Goal: Communication & Community: Share content

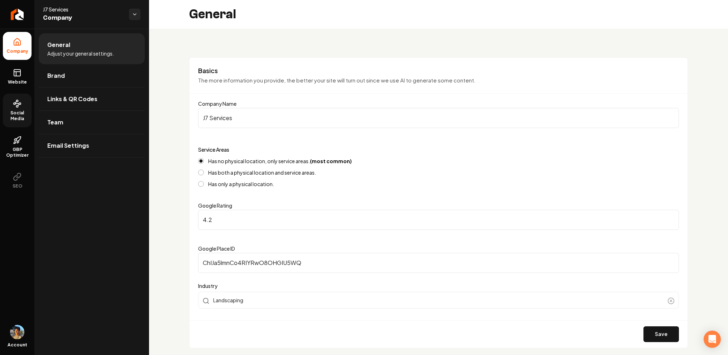
click at [18, 115] on span "Social Media" at bounding box center [17, 115] width 29 height 11
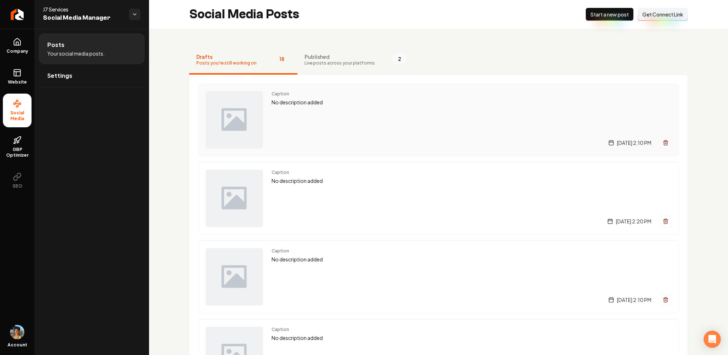
click at [349, 115] on div "Caption No description added [DATE] 2:10 PM" at bounding box center [472, 119] width 400 height 57
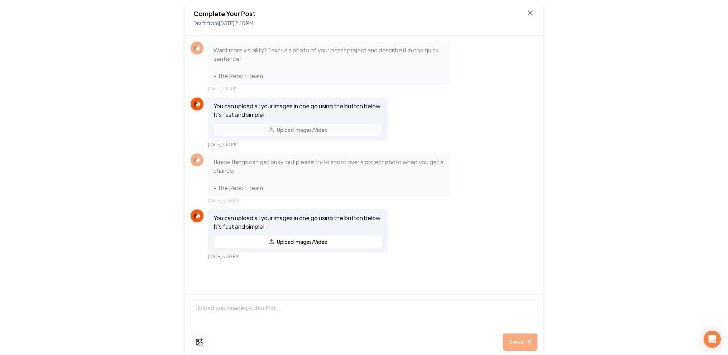
click at [201, 341] on icon at bounding box center [199, 342] width 8 height 9
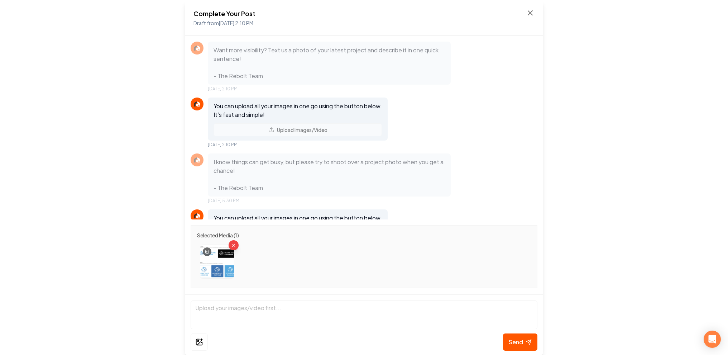
click at [218, 255] on img at bounding box center [217, 262] width 34 height 34
click at [202, 248] on img at bounding box center [217, 262] width 34 height 34
click at [207, 254] on div at bounding box center [207, 251] width 9 height 9
click at [207, 251] on icon at bounding box center [207, 251] width 4 height 4
click at [217, 261] on img at bounding box center [217, 262] width 34 height 34
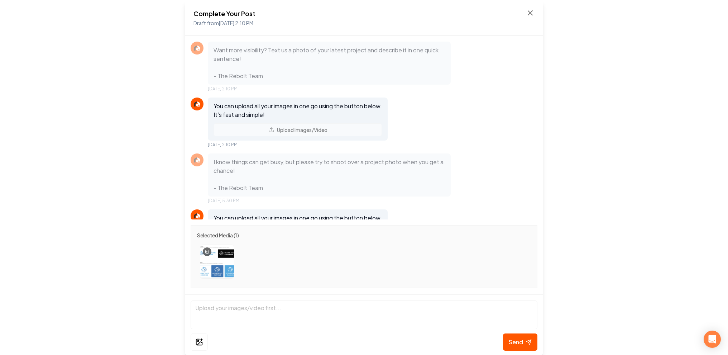
click at [258, 258] on div at bounding box center [364, 262] width 334 height 40
click at [221, 258] on img at bounding box center [217, 262] width 34 height 34
click at [202, 235] on span "Selected Media ( 1 )" at bounding box center [218, 235] width 42 height 7
click at [234, 247] on icon "Remove image" at bounding box center [233, 244] width 5 height 5
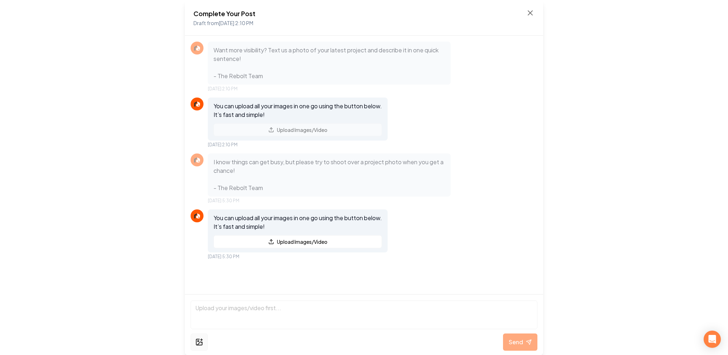
click at [204, 339] on button at bounding box center [199, 341] width 17 height 17
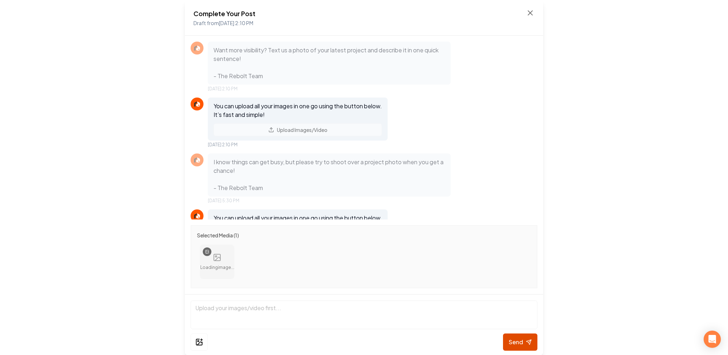
click at [516, 342] on span "Send" at bounding box center [516, 342] width 14 height 9
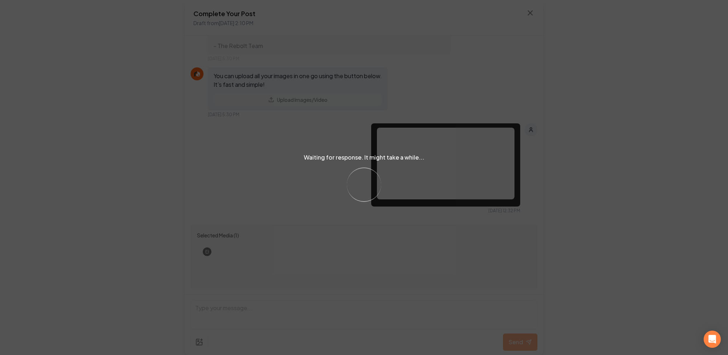
scroll to position [106, 0]
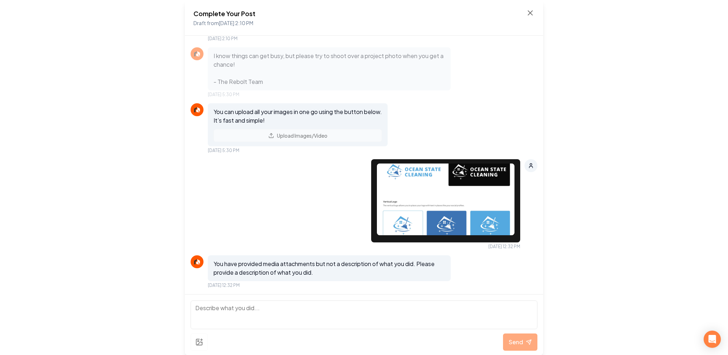
click at [232, 312] on textarea at bounding box center [364, 314] width 347 height 29
type textarea "no"
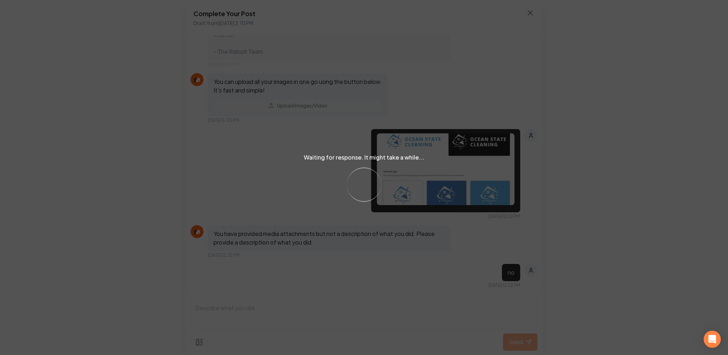
scroll to position [201, 0]
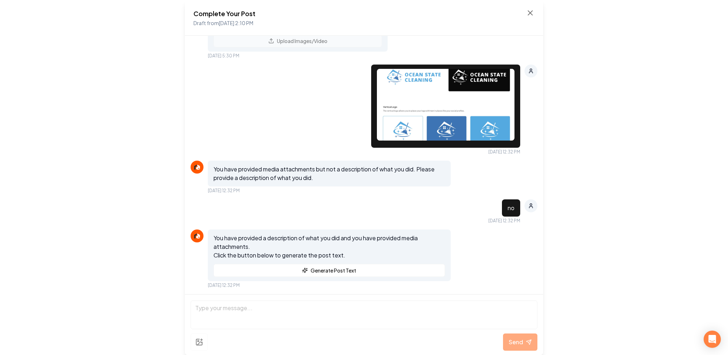
click at [241, 299] on div "Send" at bounding box center [364, 324] width 358 height 61
click at [375, 271] on button "Generate Post Text" at bounding box center [330, 270] width 232 height 13
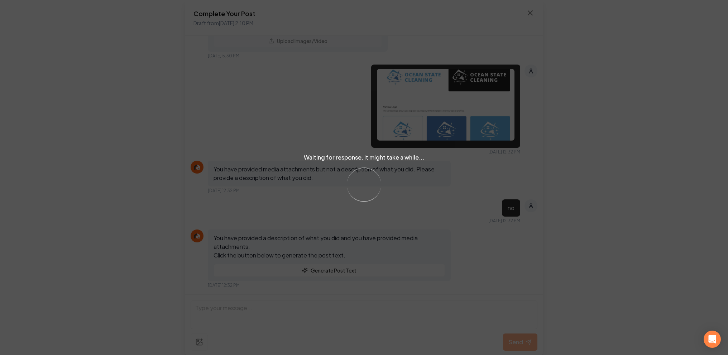
drag, startPoint x: 547, startPoint y: 293, endPoint x: 547, endPoint y: 300, distance: 7.2
click at [547, 300] on div "Waiting for response. It might take a while... Loading..." at bounding box center [364, 177] width 728 height 355
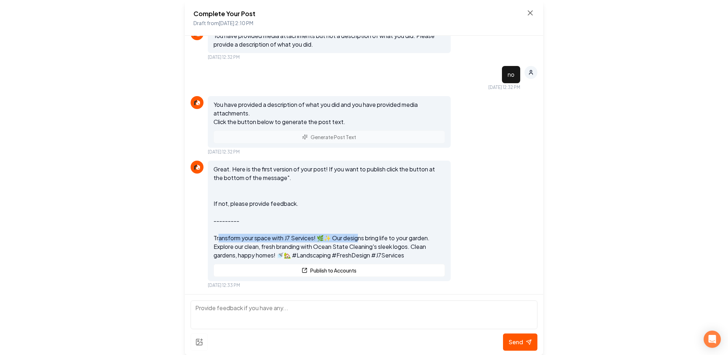
drag, startPoint x: 255, startPoint y: 240, endPoint x: 356, endPoint y: 240, distance: 100.7
click at [356, 241] on p "Great. Here is the first version of your post! If you want to publish click the…" at bounding box center [330, 212] width 232 height 95
click at [365, 240] on p "Great. Here is the first version of your post! If you want to publish click the…" at bounding box center [330, 212] width 232 height 95
click at [257, 308] on textarea "To enrich screen reader interactions, please activate Accessibility in Grammarl…" at bounding box center [364, 314] width 347 height 29
type textarea "no"
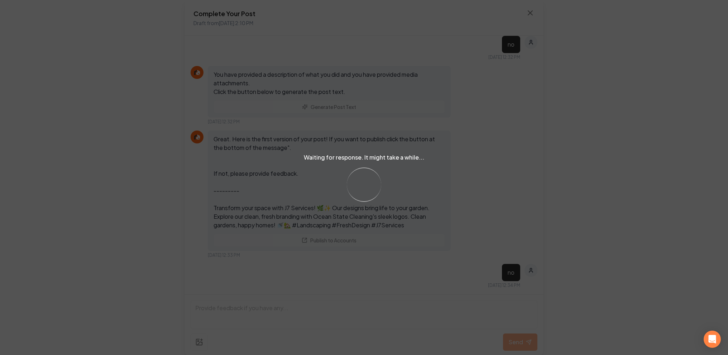
scroll to position [463, 0]
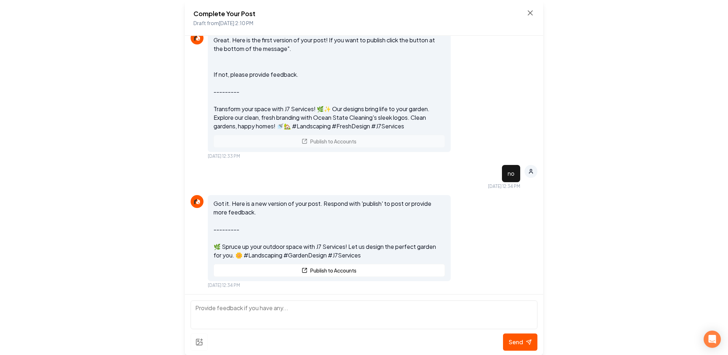
click at [238, 311] on textarea "To enrich screen reader interactions, please activate Accessibility in Grammarl…" at bounding box center [364, 314] width 347 height 29
type textarea "no"
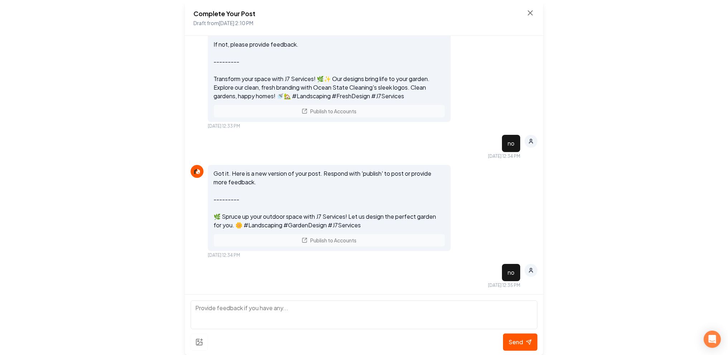
scroll to position [592, 0]
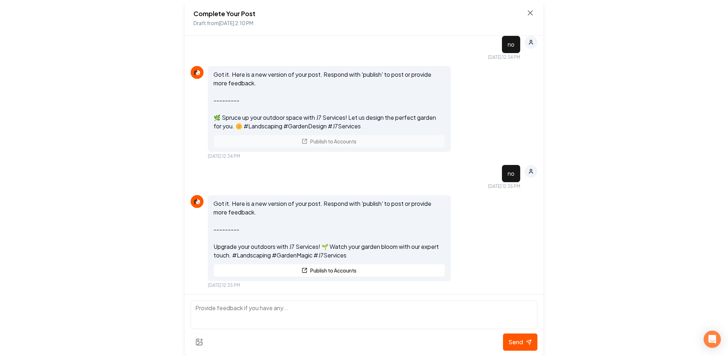
click at [233, 313] on textarea "To enrich screen reader interactions, please activate Accessibility in Grammarl…" at bounding box center [364, 314] width 347 height 29
type textarea "c"
type textarea "no emojis"
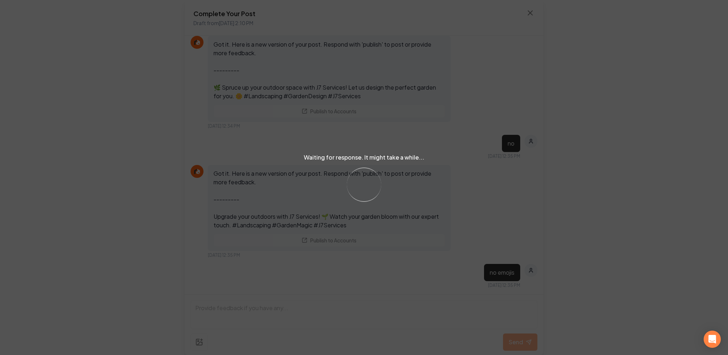
scroll to position [721, 0]
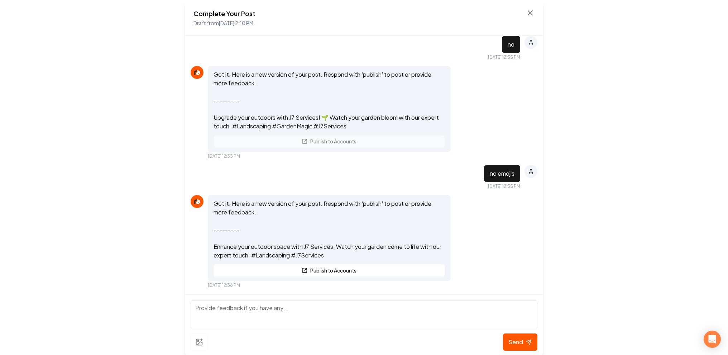
click at [238, 308] on textarea "To enrich screen reader interactions, please activate Accessibility in Grammarl…" at bounding box center [364, 314] width 347 height 29
click at [199, 340] on div "Send" at bounding box center [364, 341] width 347 height 17
click at [203, 342] on div "Send" at bounding box center [364, 341] width 347 height 17
click at [216, 310] on textarea "To enrich screen reader interactions, please activate Accessibility in Grammarl…" at bounding box center [364, 314] width 347 height 29
click at [530, 14] on icon at bounding box center [530, 13] width 9 height 9
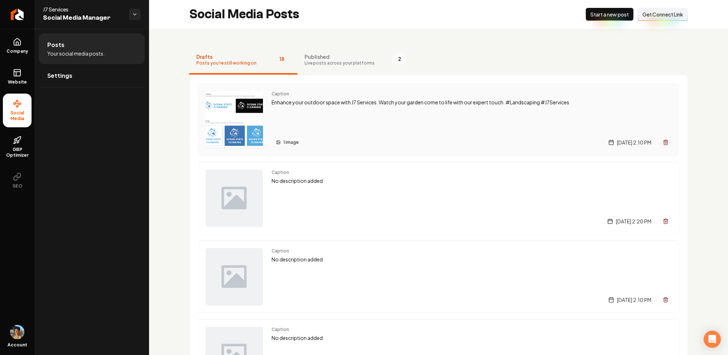
click at [328, 105] on p "Enhance your outdoor space with J7 Services. Watch your garden come to life wit…" at bounding box center [472, 102] width 400 height 8
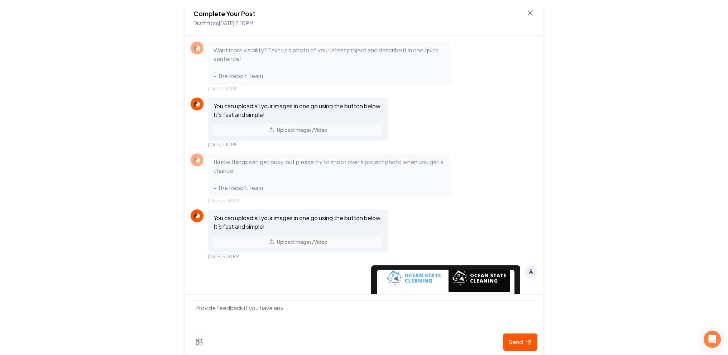
scroll to position [721, 0]
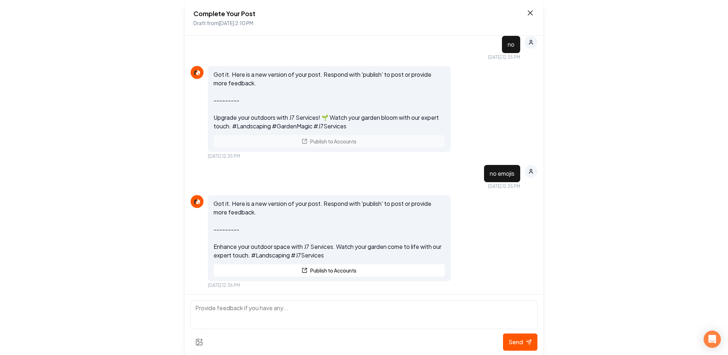
click at [533, 11] on icon at bounding box center [530, 13] width 9 height 9
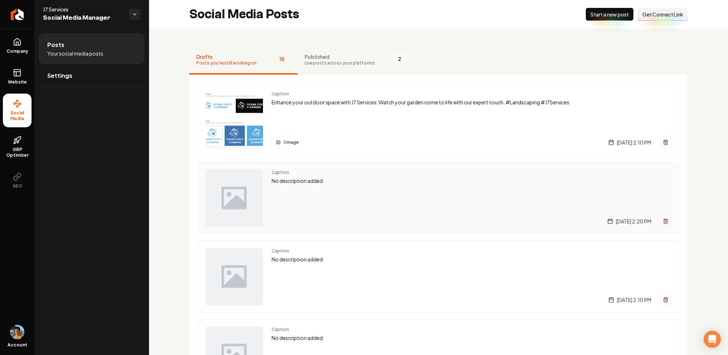
click at [321, 202] on div "Caption No description added [DATE] 2:20 PM" at bounding box center [472, 198] width 400 height 57
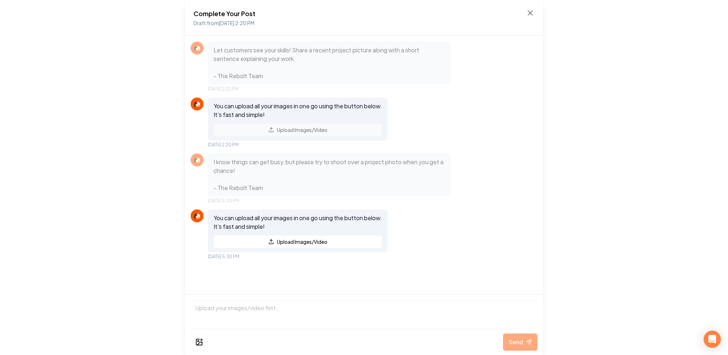
click at [254, 186] on p "I know things can get busy, but please try to shoot over a project photo when y…" at bounding box center [330, 175] width 232 height 34
click at [532, 13] on icon at bounding box center [530, 13] width 9 height 9
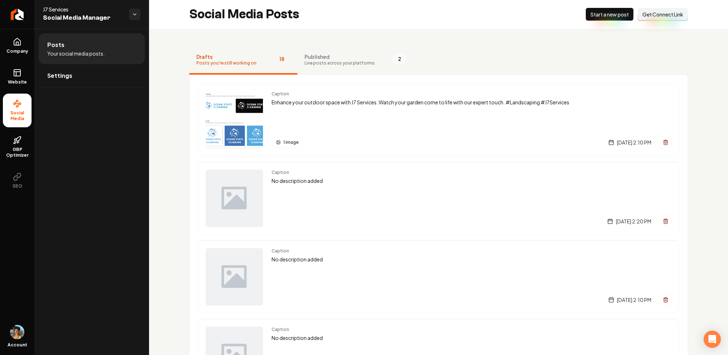
drag, startPoint x: 192, startPoint y: 47, endPoint x: 413, endPoint y: 71, distance: 222.1
click at [413, 71] on nav "Drafts Posts you're still working on 18 Published Live posts across your platfo…" at bounding box center [438, 60] width 499 height 29
click at [307, 179] on p "No description added" at bounding box center [472, 181] width 400 height 8
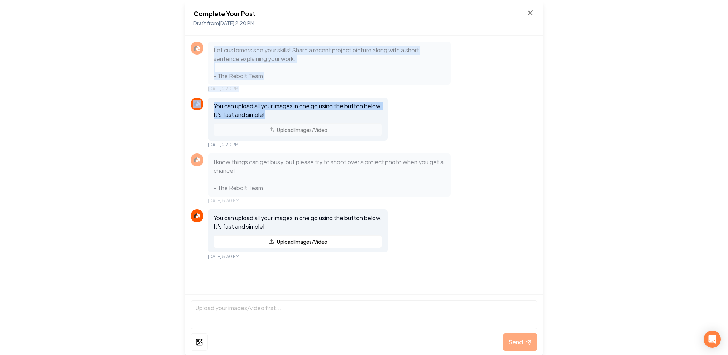
drag, startPoint x: 272, startPoint y: 118, endPoint x: 210, endPoint y: 49, distance: 92.9
click at [210, 50] on div "Let customers see your skills! Share a recent project picture along with a shor…" at bounding box center [364, 165] width 358 height 258
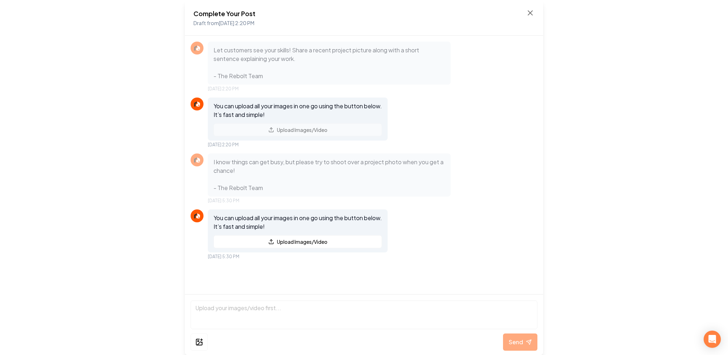
click at [267, 54] on p "Let customers see your skills! Share a recent project picture along with a shor…" at bounding box center [330, 63] width 232 height 34
drag, startPoint x: 212, startPoint y: 105, endPoint x: 293, endPoint y: 115, distance: 81.3
click at [293, 115] on div "You can upload all your images in one go using the button below. It’s fast and …" at bounding box center [298, 118] width 180 height 43
copy p "You can upload all your images in one go using the button below. It’s fast and …"
